Goal: Find specific page/section: Find specific page/section

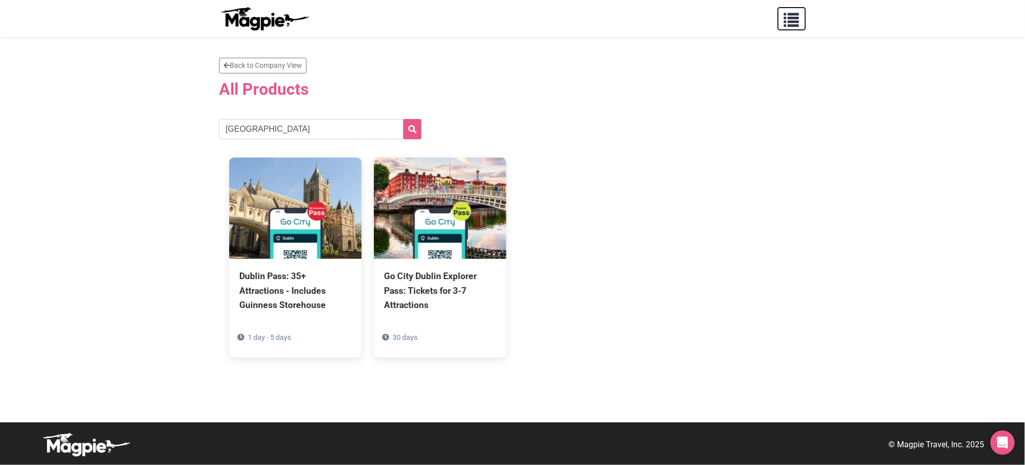
click at [797, 14] on span "button" at bounding box center [791, 17] width 15 height 15
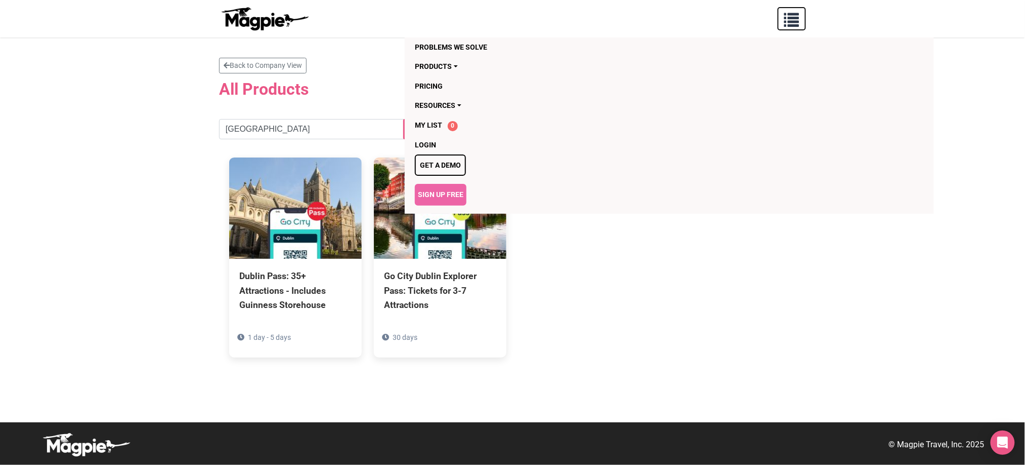
click at [797, 14] on span "button" at bounding box center [791, 17] width 15 height 15
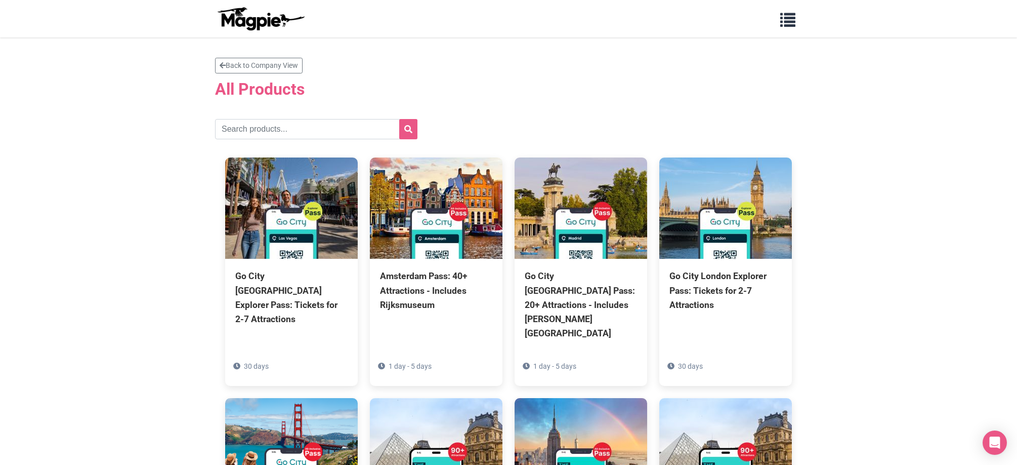
click at [696, 86] on h2 "All Products" at bounding box center [508, 88] width 587 height 19
